Goal: Obtain resource: Download file/media

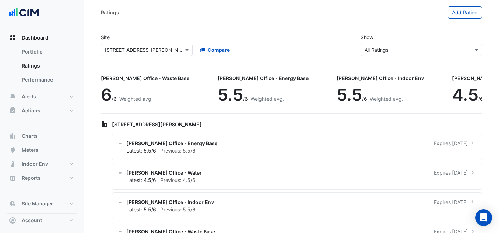
click at [120, 59] on div "Site Select a Site × [STREET_ADDRESS][PERSON_NAME] Compare Show Sustainability …" at bounding box center [292, 45] width 390 height 34
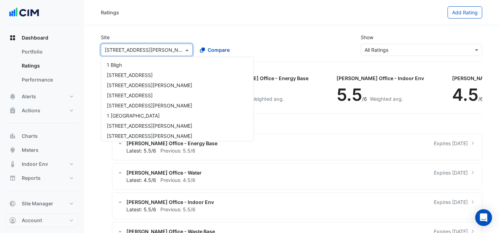
drag, startPoint x: 126, startPoint y: 49, endPoint x: 127, endPoint y: 42, distance: 7.4
click at [127, 42] on div "Select a Site × [GEOGRAPHIC_DATA][PERSON_NAME] [GEOGRAPHIC_DATA][PERSON_NAME] […" at bounding box center [195, 48] width 190 height 15
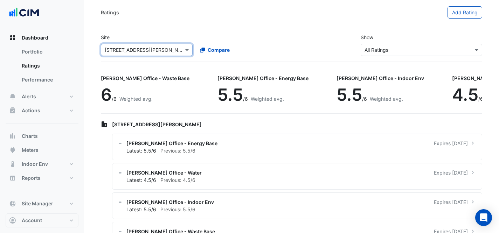
click at [159, 69] on app-ratings-page "Site Select a Site × [STREET_ADDRESS][PERSON_NAME] Compare Show Sustainability …" at bounding box center [292, 142] width 382 height 228
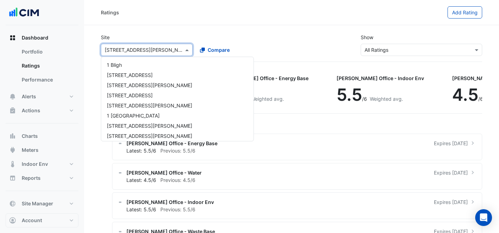
click at [159, 47] on input "text" at bounding box center [140, 50] width 70 height 7
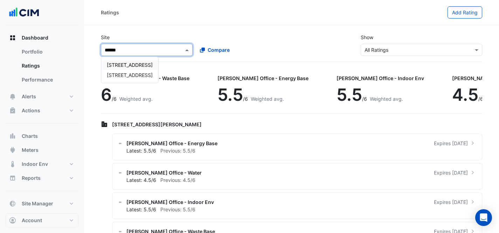
type input "*******"
click at [116, 66] on span "[STREET_ADDRESS]" at bounding box center [130, 65] width 46 height 6
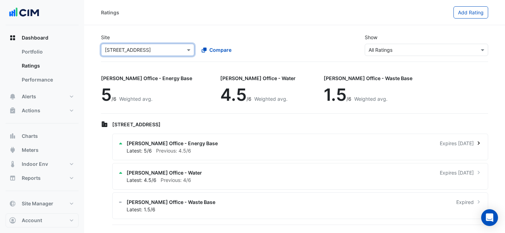
click at [314, 137] on div "[PERSON_NAME] Office - Energy Base Expires [DATE] Latest: 5/6 Previous: 4.5/6" at bounding box center [300, 147] width 376 height 27
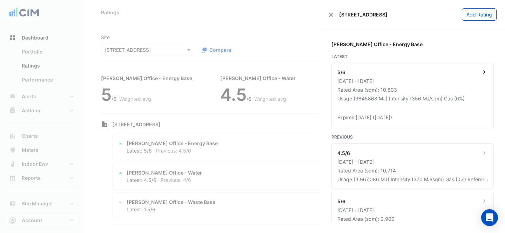
click at [416, 76] on div "5/6" at bounding box center [412, 73] width 150 height 9
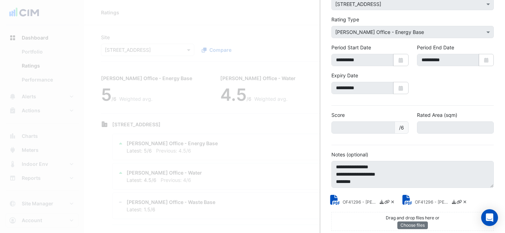
scroll to position [62, 0]
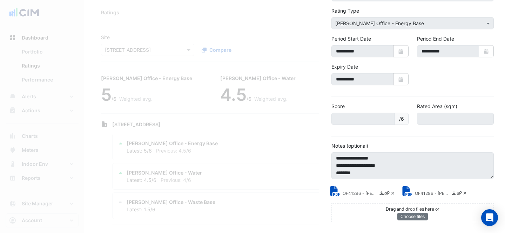
click at [423, 193] on small "OF41296 - [PERSON_NAME] Energy Rating Certificate.pdf" at bounding box center [431, 194] width 35 height 7
click at [357, 191] on small "OF41296 - [PERSON_NAME] Energy Rating Report.pdf" at bounding box center [359, 194] width 35 height 7
